Goal: Information Seeking & Learning: Learn about a topic

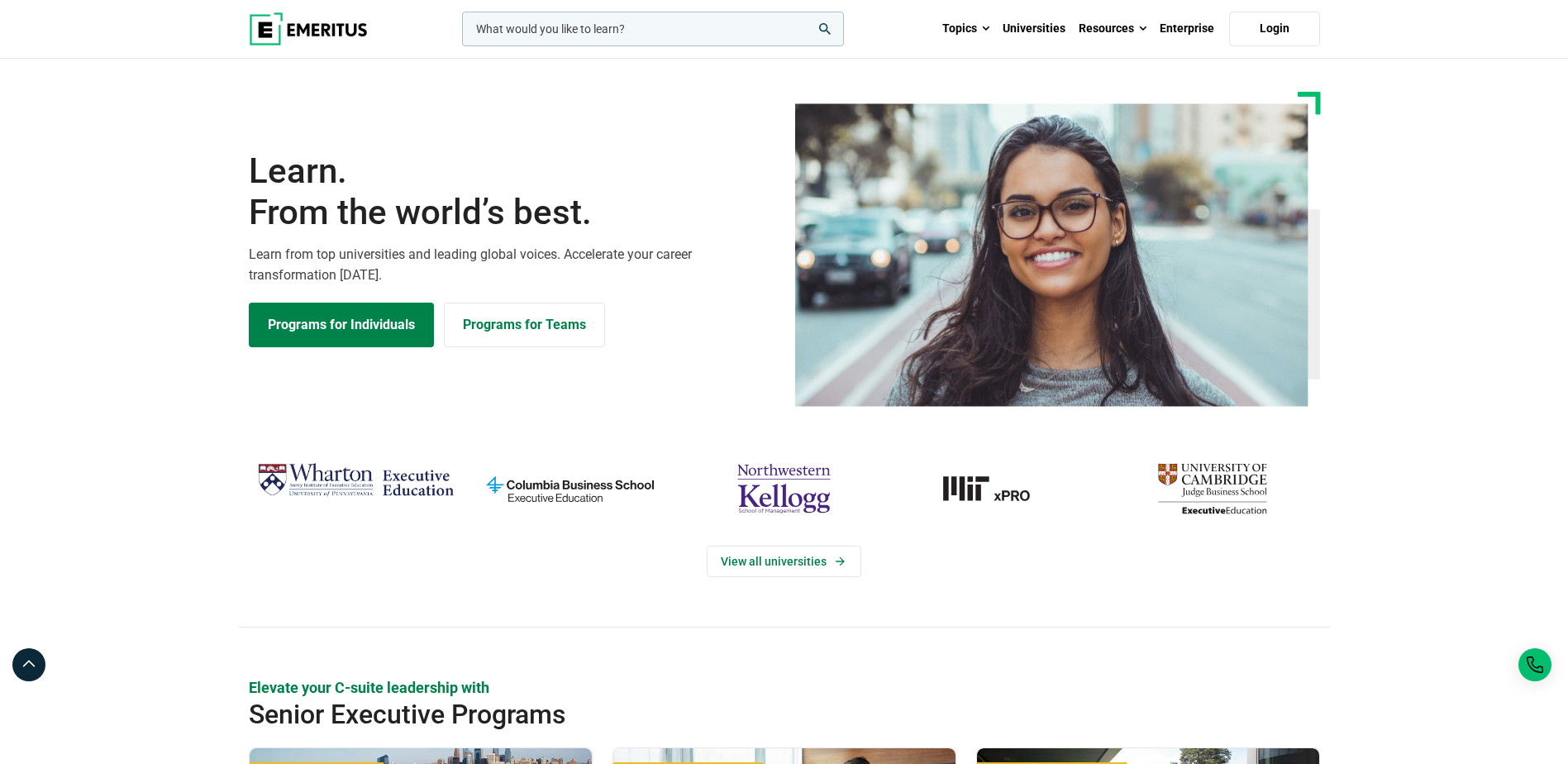
click at [675, 34] on input "woocommerce-product-search-field-0" at bounding box center [652, 29] width 382 height 34
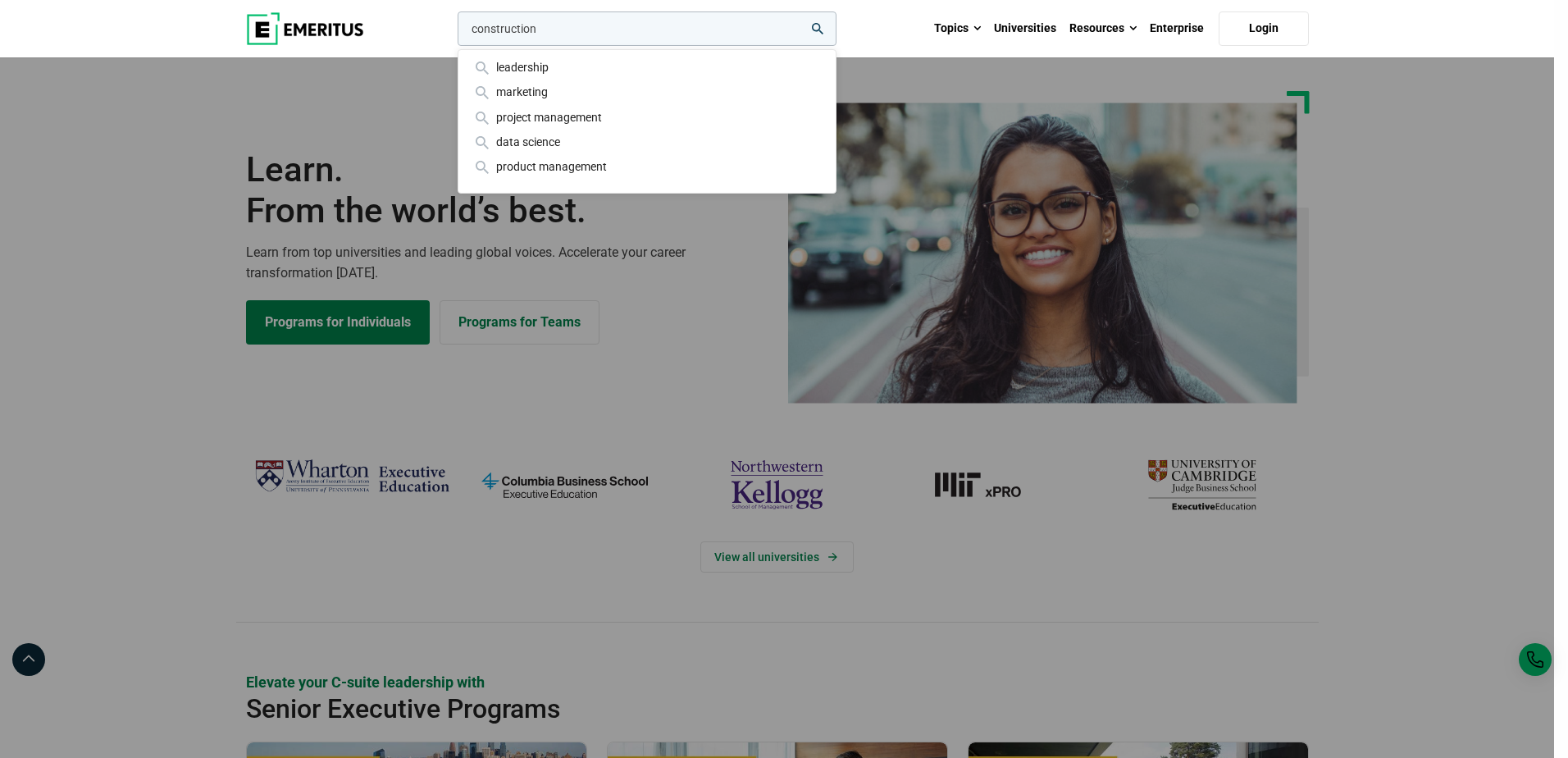
type input "construction"
click at [454, 33] on button "search" at bounding box center [454, 33] width 0 height 0
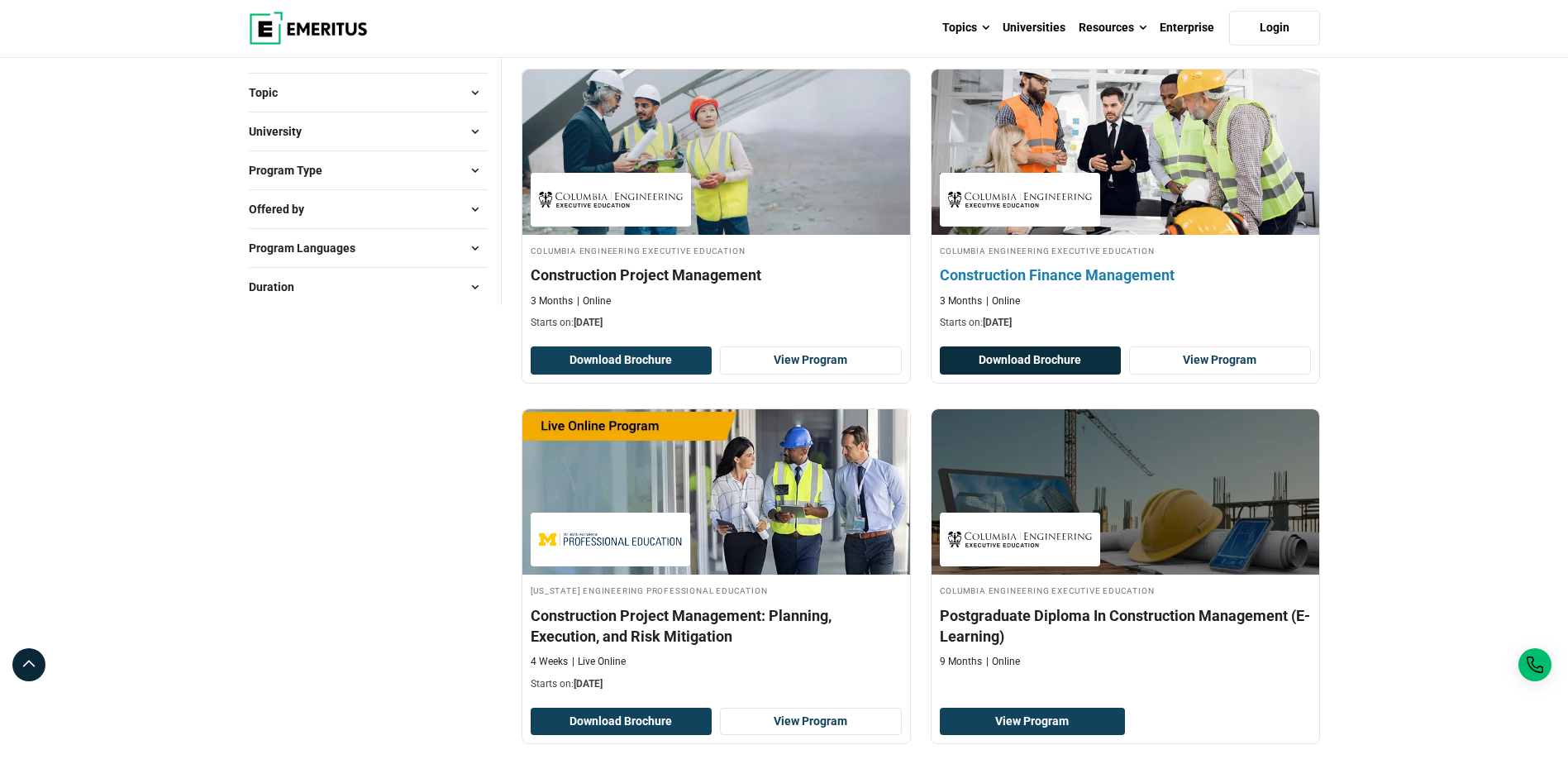
scroll to position [330, 0]
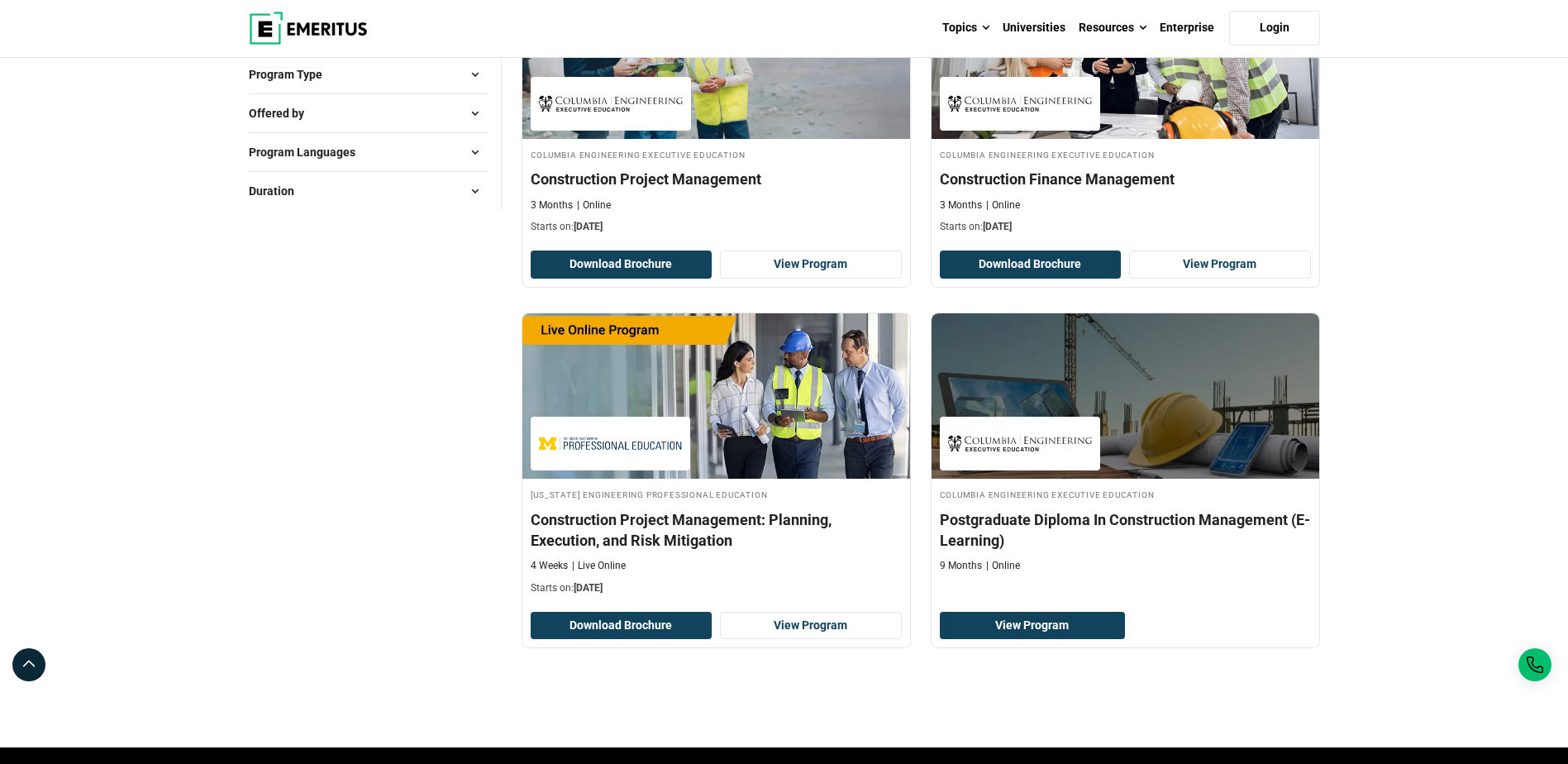
click at [220, 589] on div "Explore Programs construction construction industry construction industry growt…" at bounding box center [784, 676] width 1568 height 1897
